Goal: Answer question/provide support: Share knowledge or assist other users

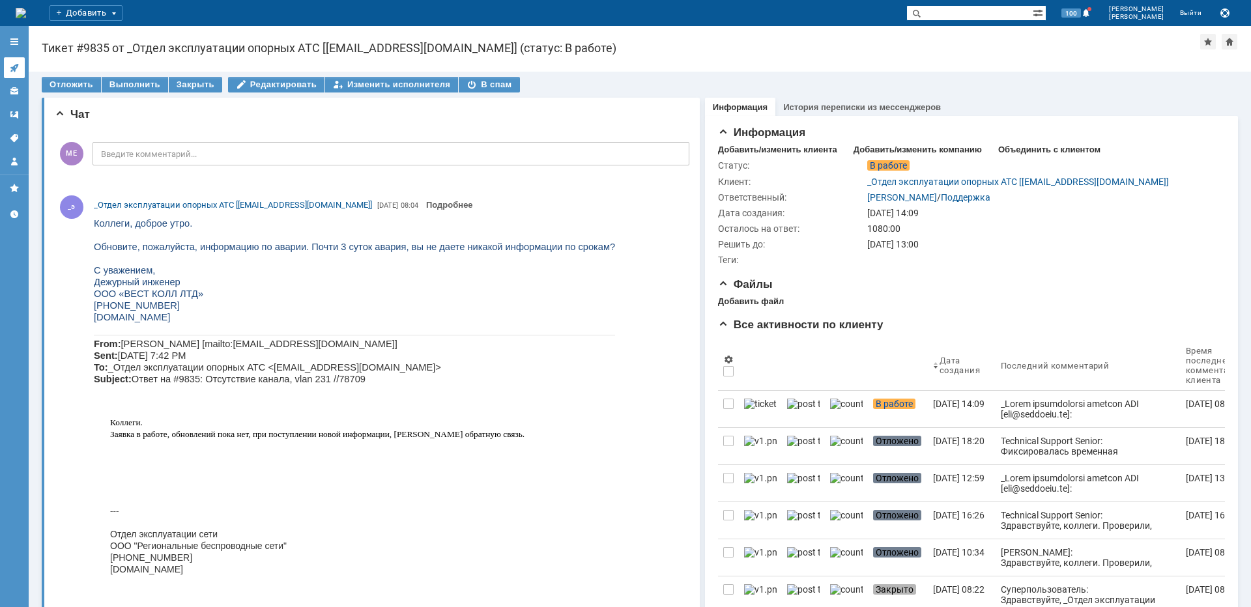
click at [21, 68] on link at bounding box center [14, 67] width 21 height 21
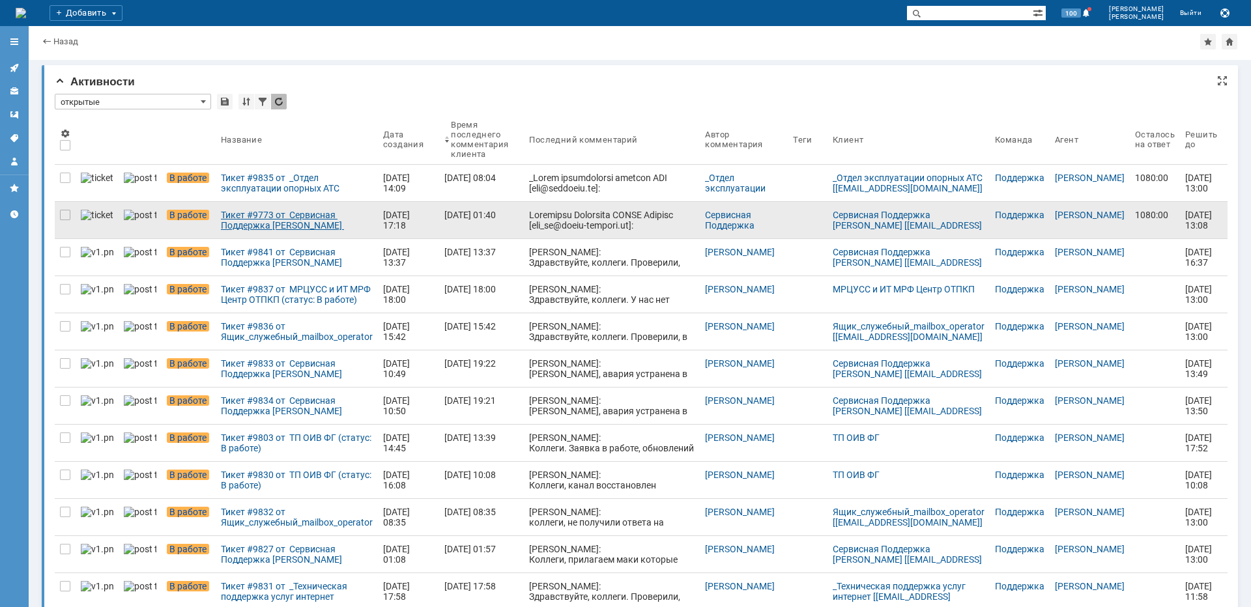
click at [265, 217] on div "Тикет #9773 от Сервисная Поддержка [PERSON_NAME] [[EMAIL_ADDRESS][DOMAIN_NAME]]…" at bounding box center [297, 220] width 152 height 21
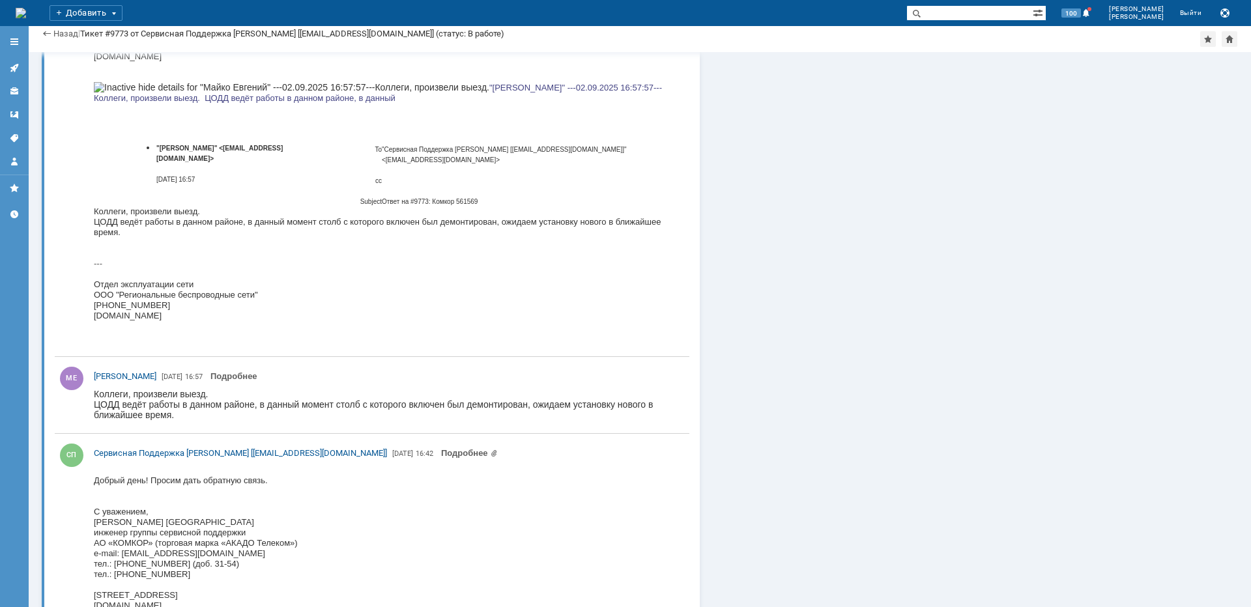
scroll to position [2671, 0]
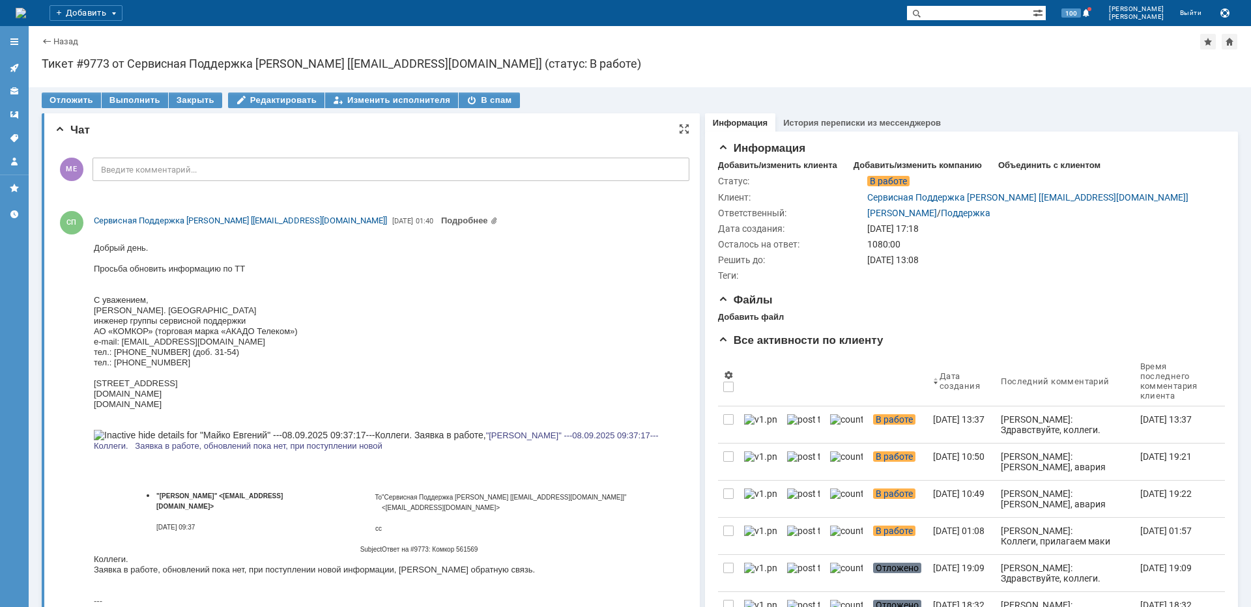
click at [248, 183] on div "МЕ Введите комментарий..." at bounding box center [372, 171] width 635 height 61
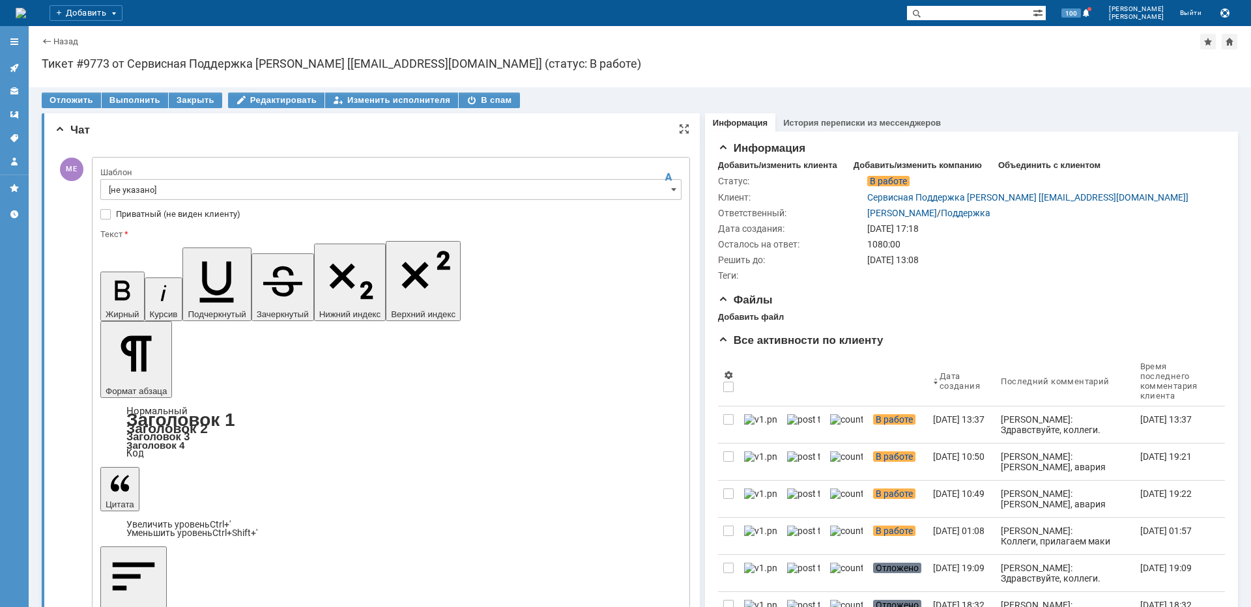
click at [232, 195] on input "[не указано]" at bounding box center [390, 189] width 581 height 21
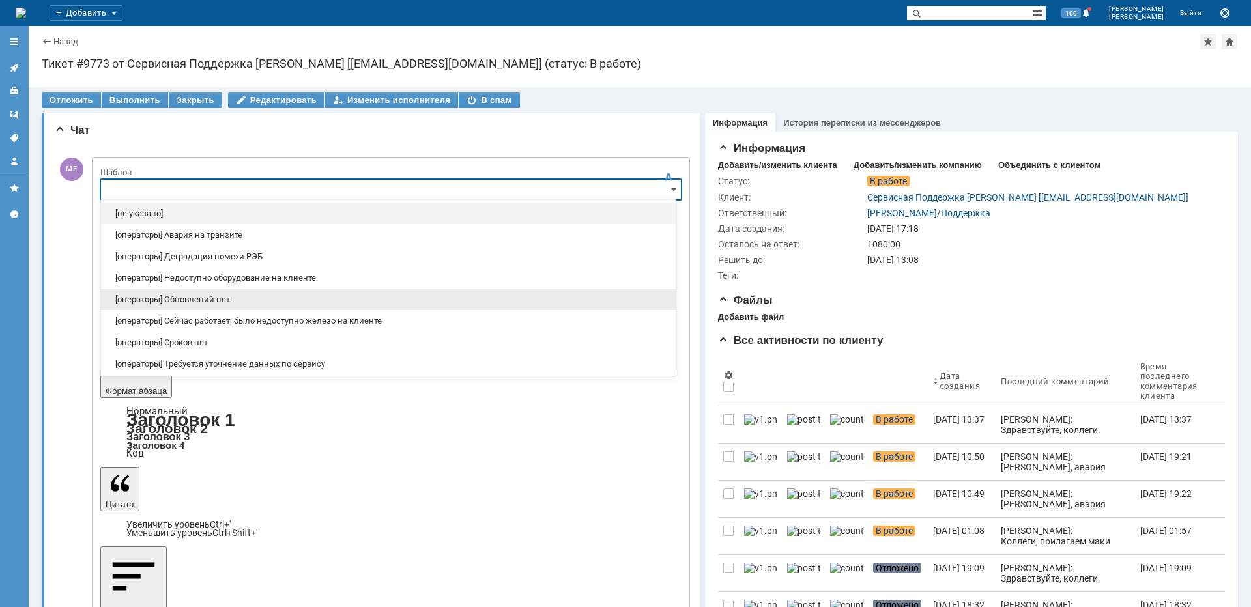
click at [237, 296] on span "[операторы] Обновлений нет" at bounding box center [388, 299] width 559 height 10
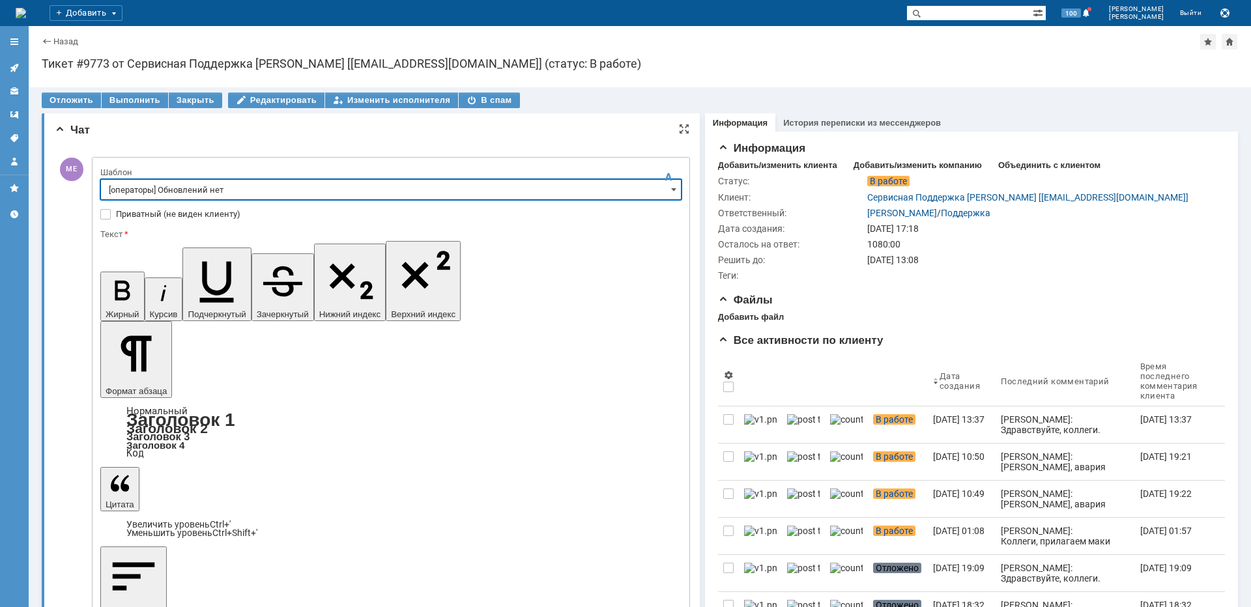
type input "[операторы] Обновлений нет"
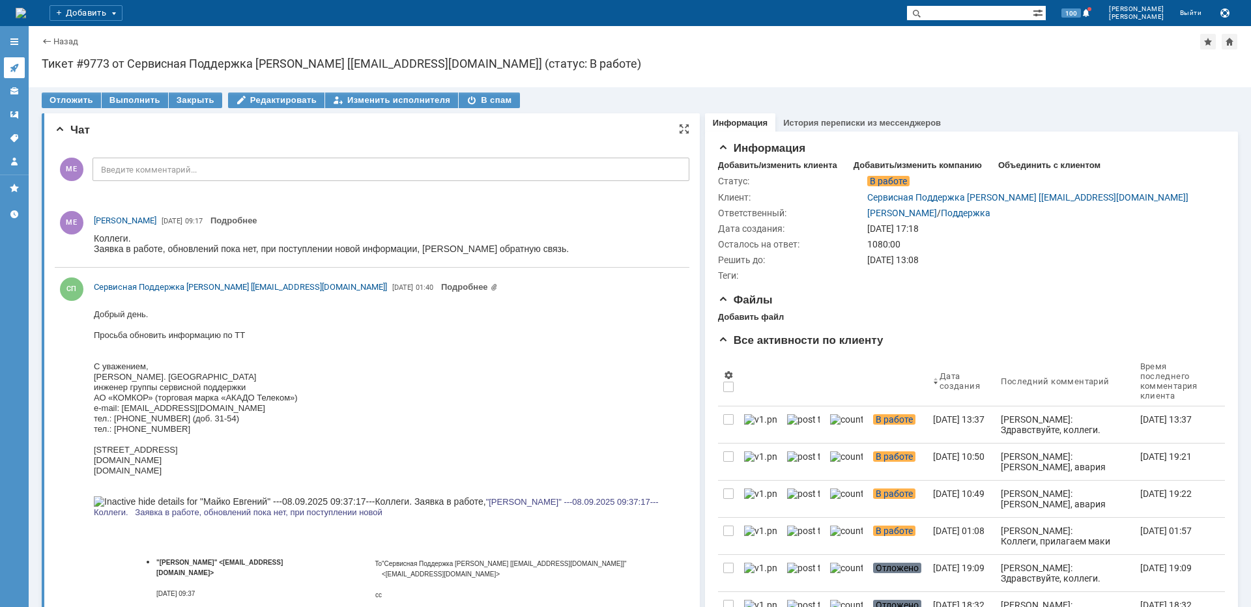
click at [8, 64] on link at bounding box center [14, 67] width 21 height 21
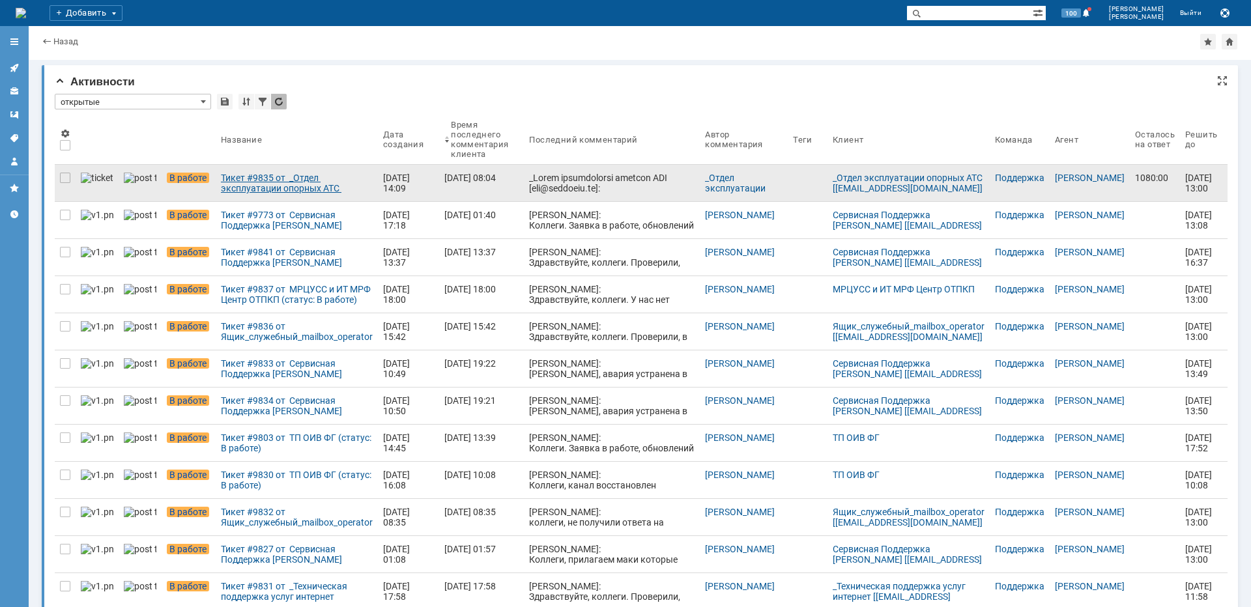
click at [247, 182] on div "Тикет #9835 от _Отдел эксплуатации опорных АТС [[EMAIL_ADDRESS][DOMAIN_NAME]] (…" at bounding box center [297, 183] width 152 height 21
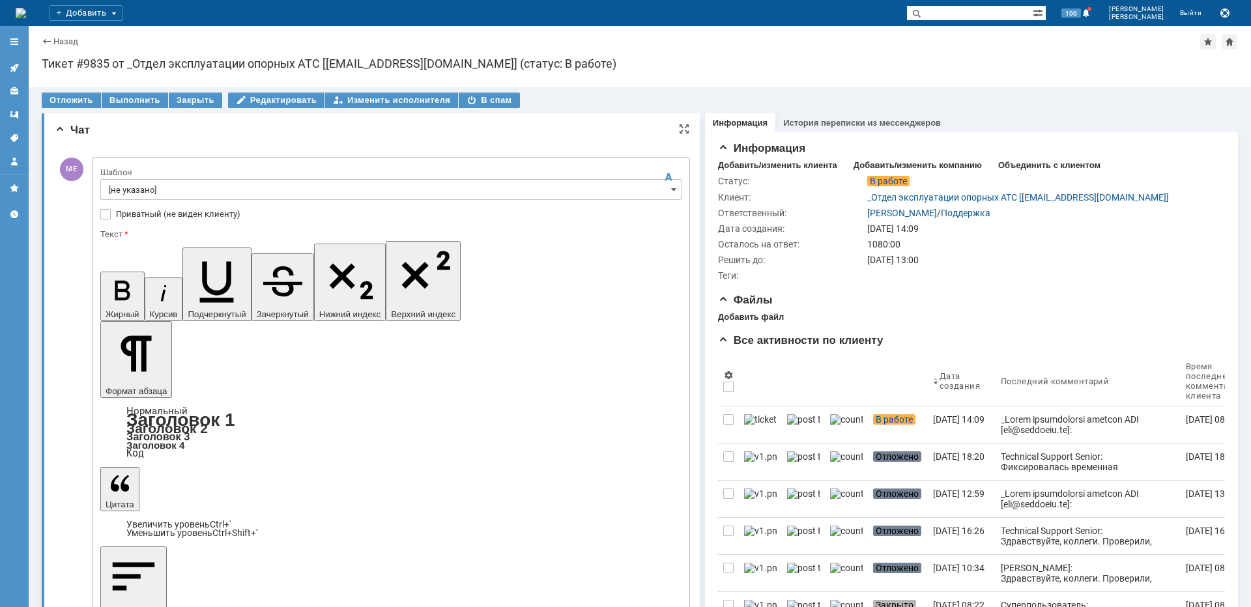
click at [244, 195] on input "[не указано]" at bounding box center [390, 189] width 581 height 21
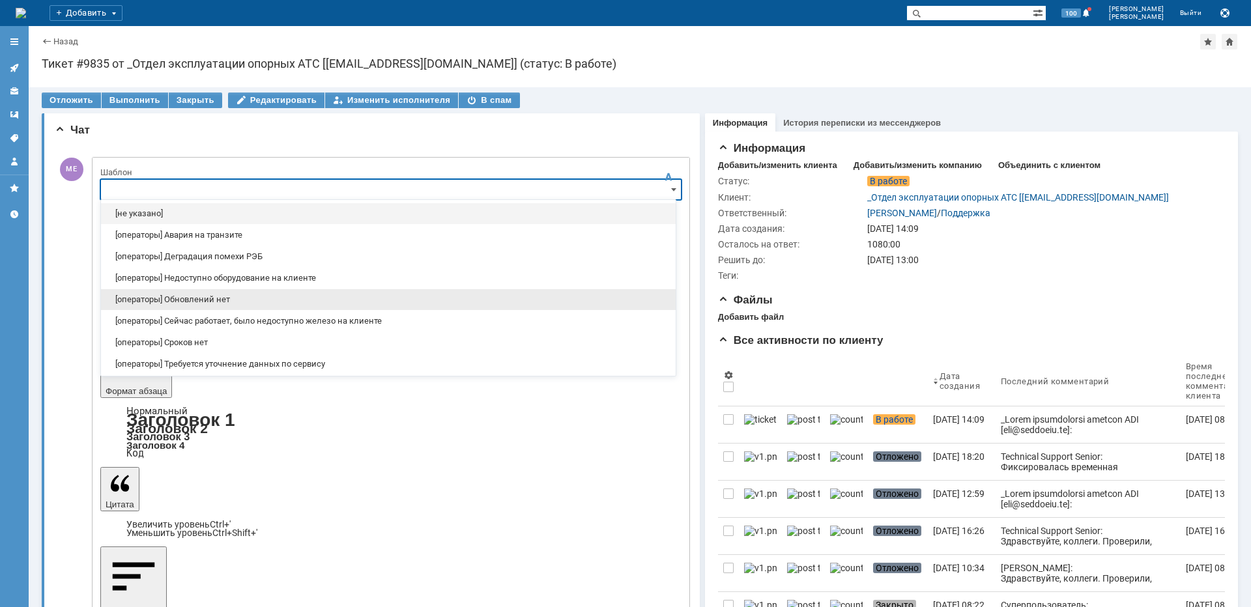
click at [263, 298] on span "[операторы] Обновлений нет" at bounding box center [388, 299] width 559 height 10
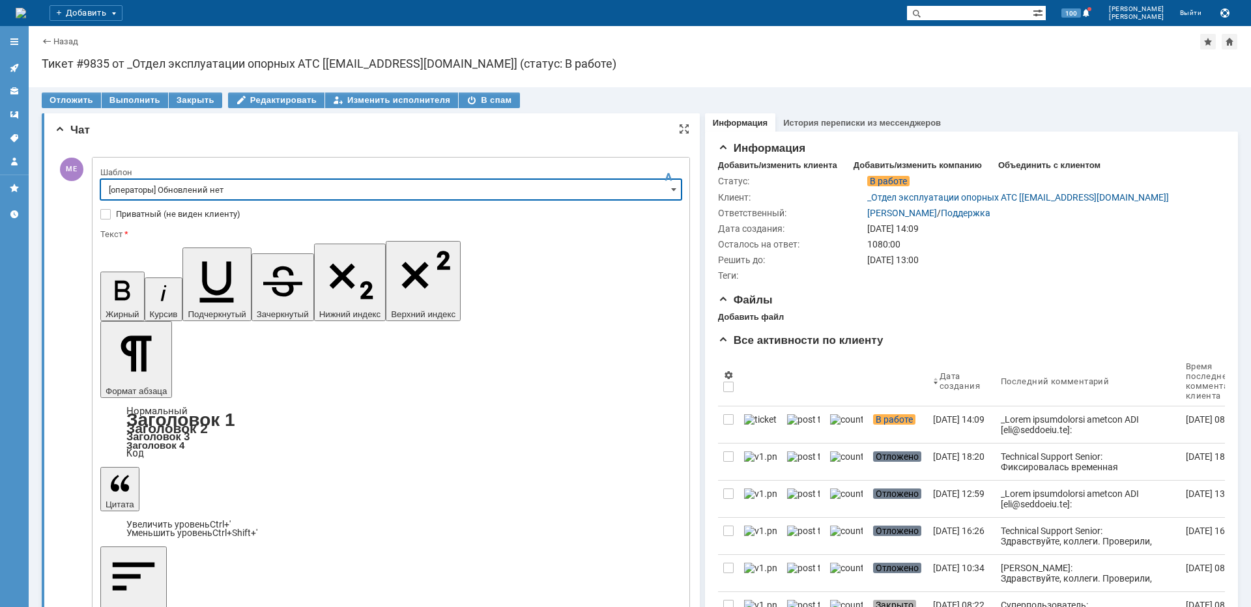
type input "[операторы] Обновлений нет"
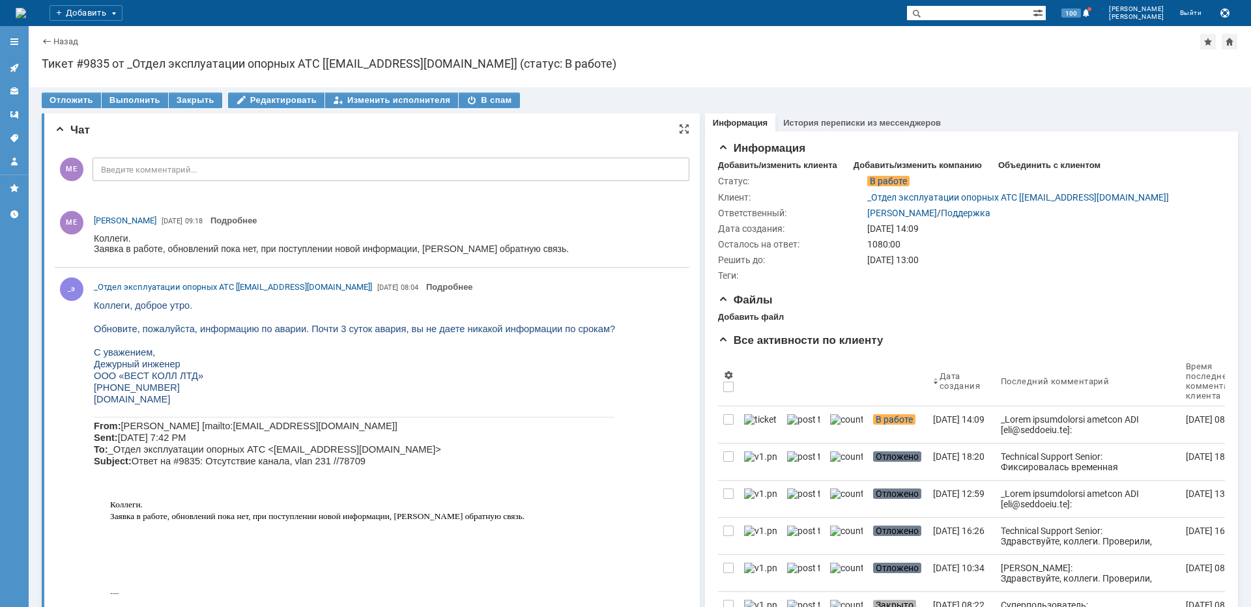
drag, startPoint x: 12, startPoint y: 65, endPoint x: 0, endPoint y: 83, distance: 22.0
click at [12, 66] on icon at bounding box center [14, 68] width 10 height 10
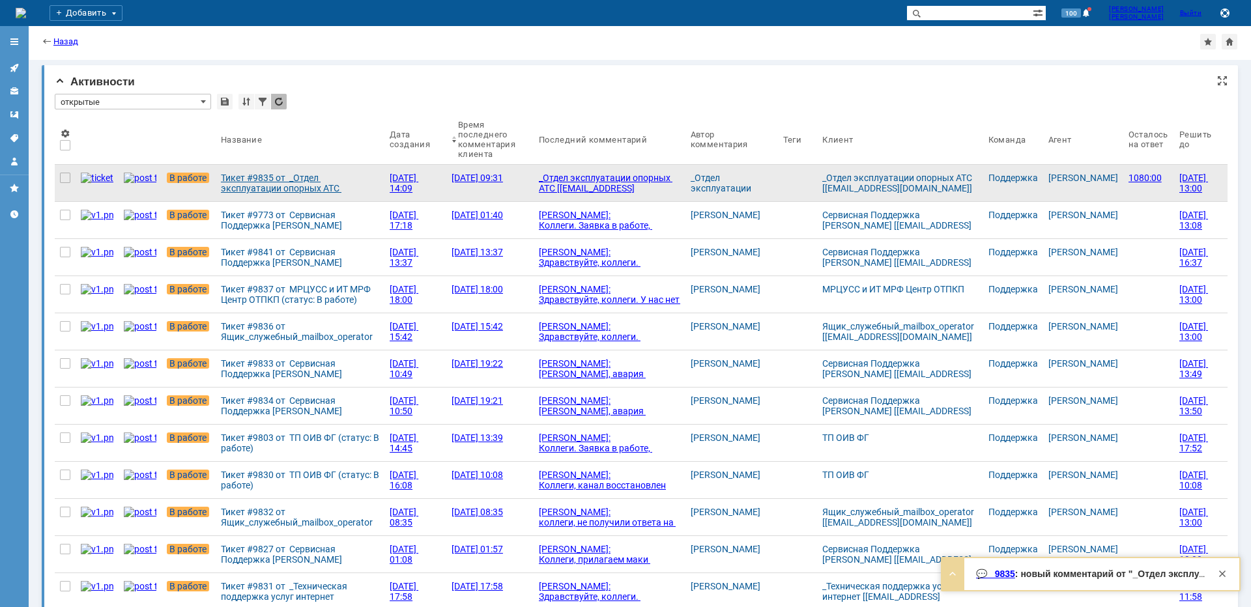
click at [268, 179] on div "Тикет #9835 от _Отдел эксплуатации опорных АТС [[EMAIL_ADDRESS][DOMAIN_NAME]] (…" at bounding box center [300, 183] width 158 height 21
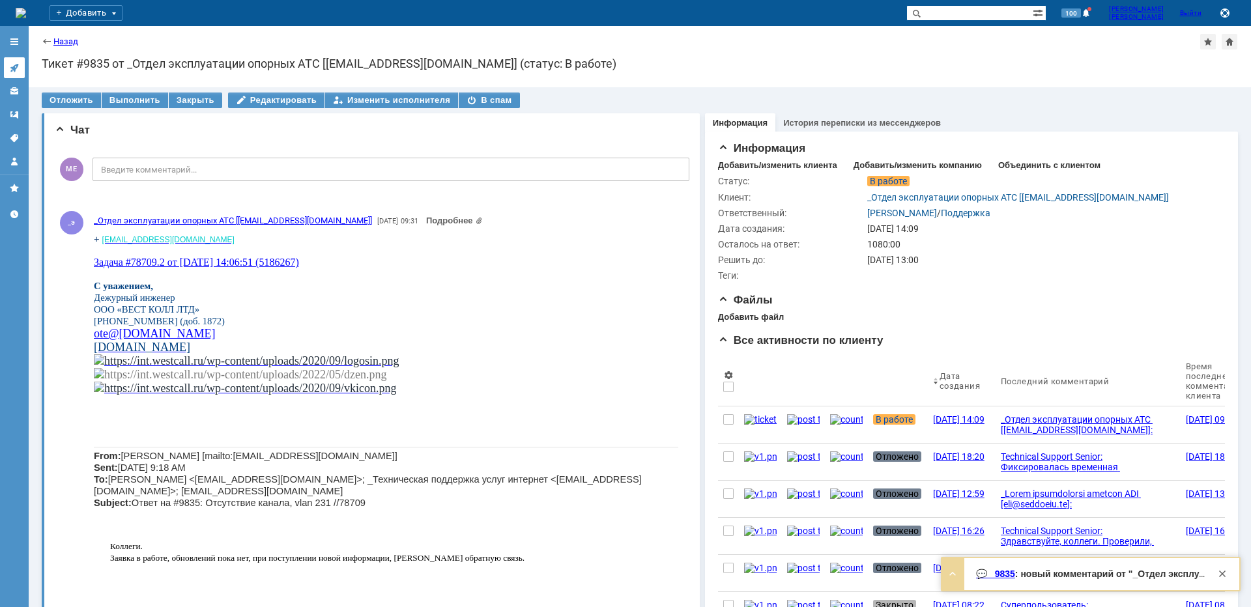
click at [22, 66] on link at bounding box center [14, 67] width 21 height 21
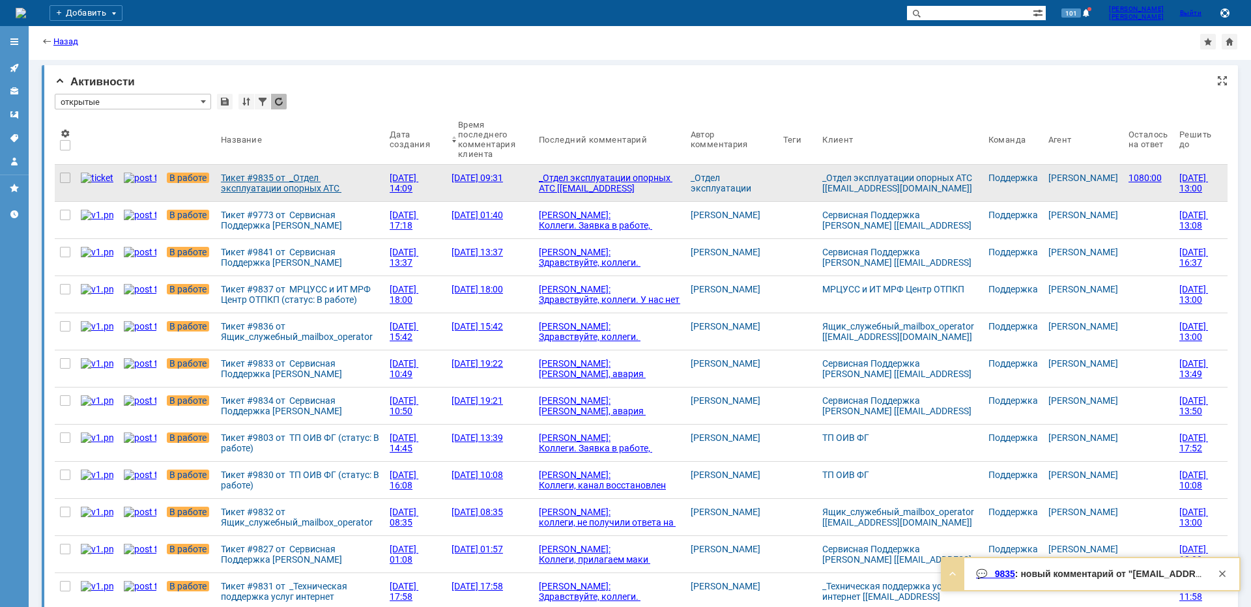
click at [253, 182] on div "Тикет #9835 от _Отдел эксплуатации опорных АТС [[EMAIL_ADDRESS][DOMAIN_NAME]] (…" at bounding box center [300, 183] width 158 height 21
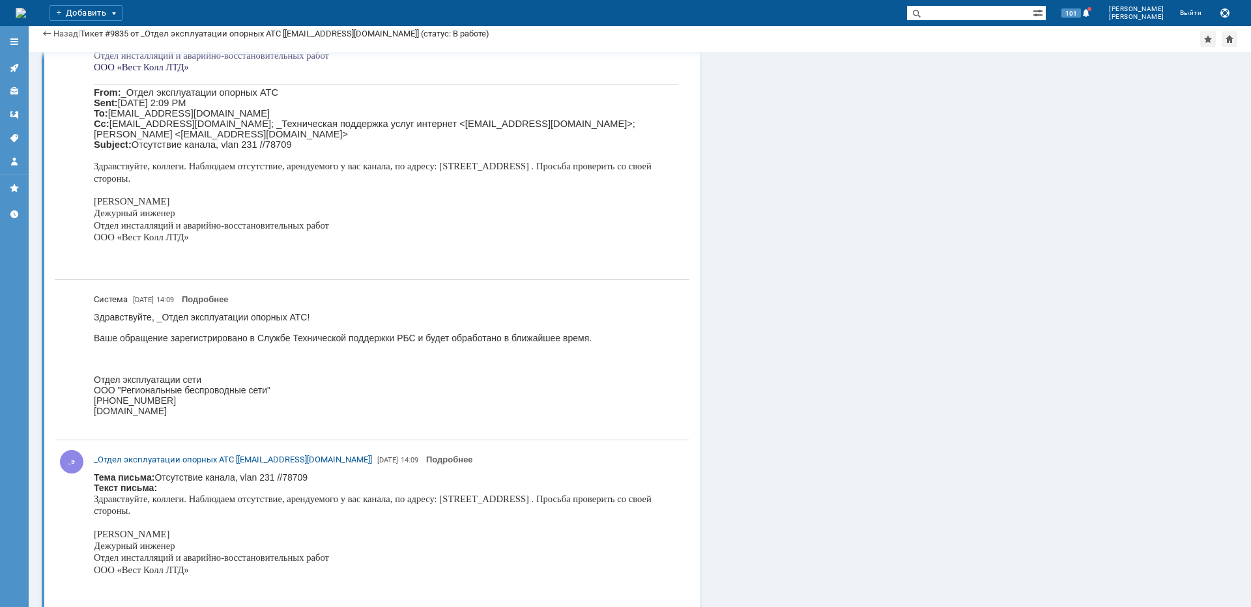
click at [519, 499] on span "Здравствуйте, коллеги. Наблюдаем отсутствие, арендуемого у вас канала, по адрес…" at bounding box center [373, 505] width 558 height 22
click at [521, 499] on span "Здравствуйте, коллеги. Наблюдаем отсутствие, арендуемого у вас канала, по адрес…" at bounding box center [373, 505] width 558 height 22
copy span "Иртышский"
